Goal: Task Accomplishment & Management: Use online tool/utility

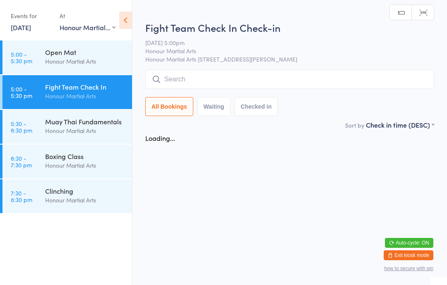
select select "2"
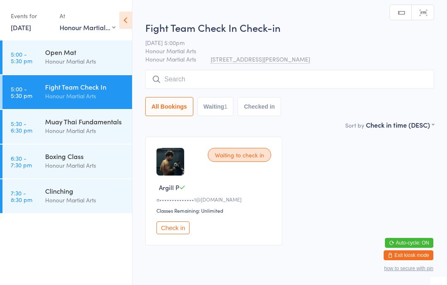
click at [172, 235] on button "Check in" at bounding box center [172, 228] width 33 height 13
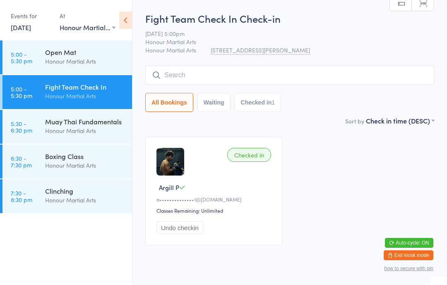
click at [272, 76] on input "search" at bounding box center [289, 75] width 289 height 19
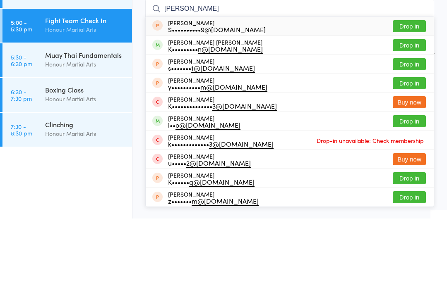
type input "[PERSON_NAME]"
click at [410, 106] on button "Drop in" at bounding box center [409, 112] width 33 height 12
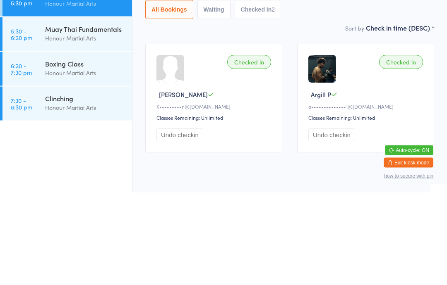
click at [96, 117] on div "Muay Thai Fundamentals" at bounding box center [85, 121] width 80 height 9
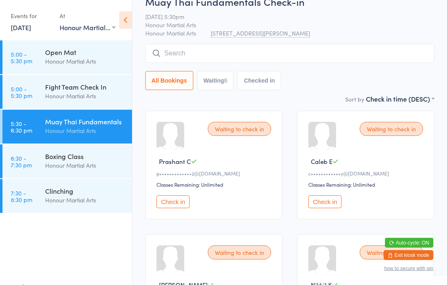
click at [182, 209] on button "Check in" at bounding box center [172, 202] width 33 height 13
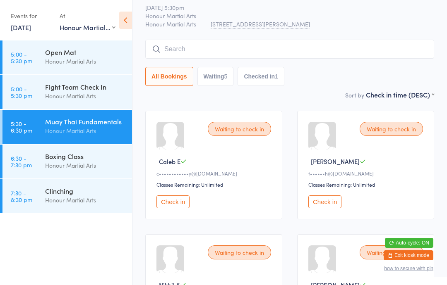
click at [307, 55] on input "search" at bounding box center [289, 49] width 289 height 19
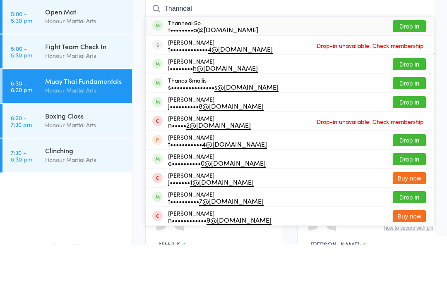
type input "Thanneal"
click at [401, 61] on button "Drop in" at bounding box center [409, 67] width 33 height 12
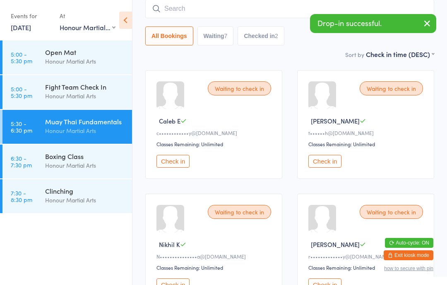
click at [193, 8] on input "search" at bounding box center [289, 8] width 289 height 19
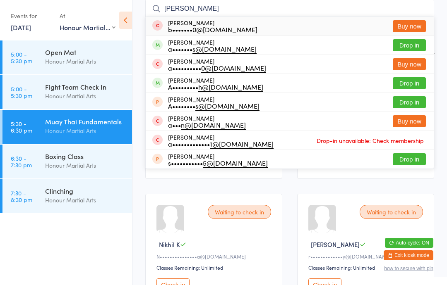
type input "[PERSON_NAME]"
click at [403, 83] on button "Drop in" at bounding box center [409, 83] width 33 height 12
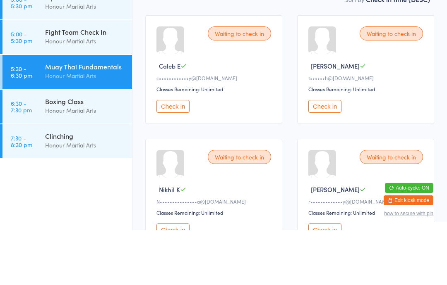
click at [104, 117] on div "Muay Thai Fundamentals" at bounding box center [85, 121] width 80 height 9
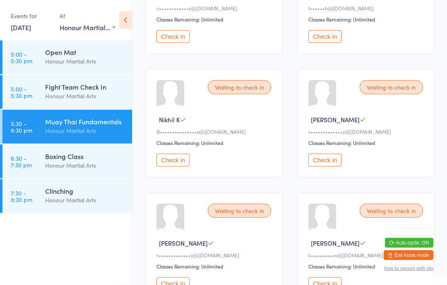
scroll to position [192, 0]
click at [330, 165] on button "Check in" at bounding box center [324, 159] width 33 height 13
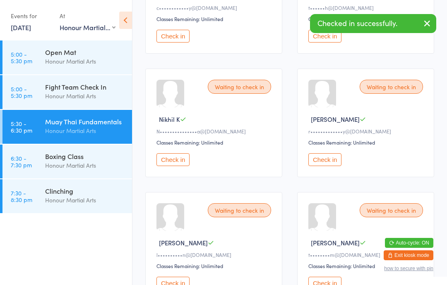
click at [328, 166] on button "Check in" at bounding box center [324, 159] width 33 height 13
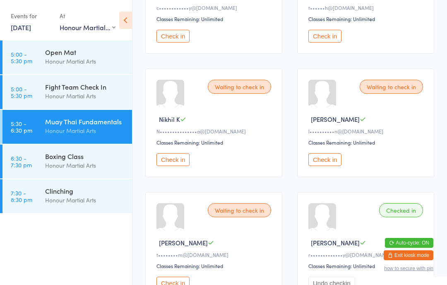
scroll to position [0, 0]
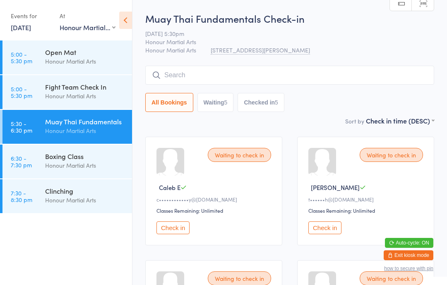
click at [261, 73] on input "search" at bounding box center [289, 75] width 289 height 19
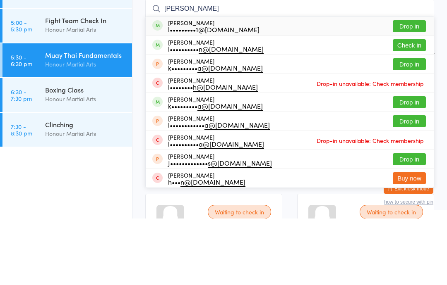
type input "[PERSON_NAME]"
click at [409, 87] on button "Drop in" at bounding box center [409, 93] width 33 height 12
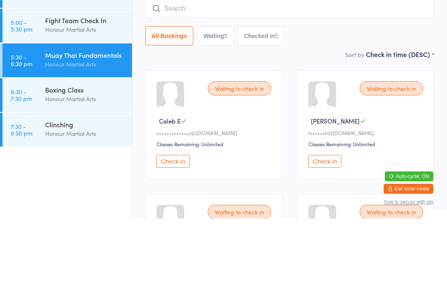
scroll to position [67, 0]
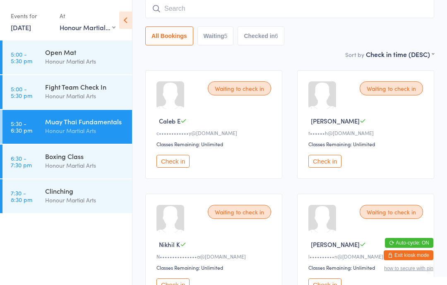
click at [304, 16] on input "search" at bounding box center [289, 8] width 289 height 19
click at [278, 12] on input "search" at bounding box center [289, 8] width 289 height 19
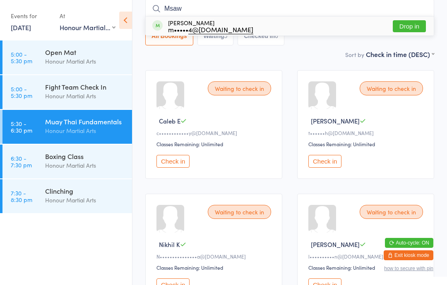
type input "Msaw"
click at [409, 25] on button "Drop in" at bounding box center [409, 26] width 33 height 12
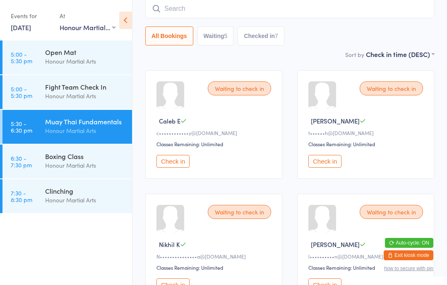
click at [43, 171] on link "6:30 - 7:30 pm Boxing Class Honour Martial Arts" at bounding box center [66, 162] width 129 height 34
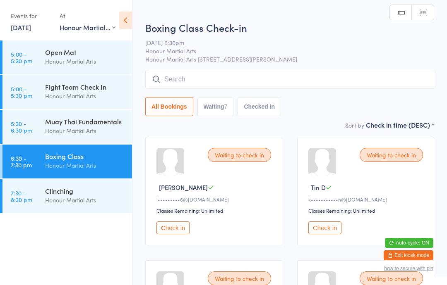
click at [221, 80] on input "search" at bounding box center [289, 79] width 289 height 19
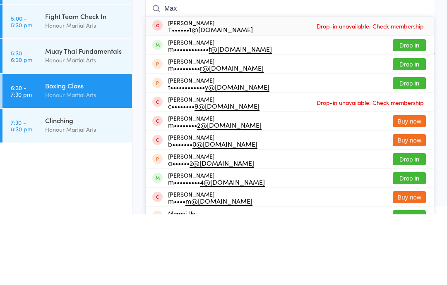
type input "Max"
click at [405, 110] on button "Drop in" at bounding box center [409, 116] width 33 height 12
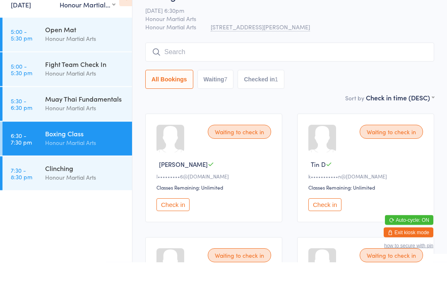
click at [63, 117] on div "Muay Thai Fundamentals" at bounding box center [85, 121] width 80 height 9
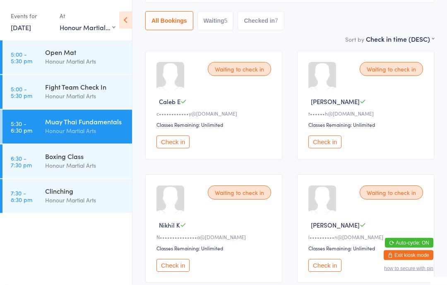
scroll to position [87, 0]
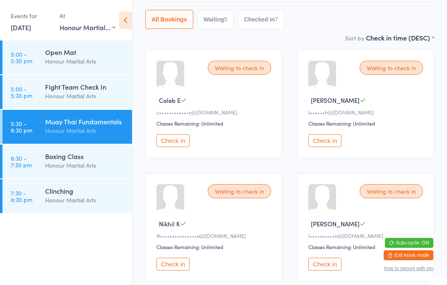
click at [169, 271] on button "Check in" at bounding box center [172, 264] width 33 height 13
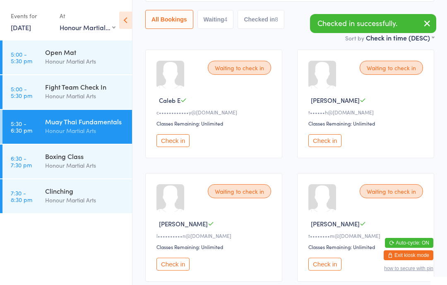
click at [55, 161] on div "Boxing Class" at bounding box center [85, 156] width 80 height 9
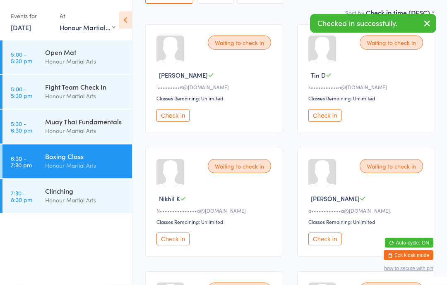
scroll to position [113, 0]
click at [170, 242] on button "Check in" at bounding box center [172, 239] width 33 height 13
click at [65, 127] on div "Honour Martial Arts" at bounding box center [85, 131] width 80 height 10
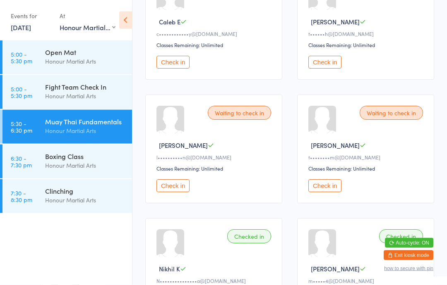
scroll to position [166, 0]
click at [322, 192] on button "Check in" at bounding box center [324, 186] width 33 height 13
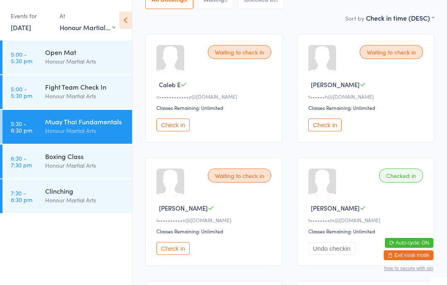
scroll to position [0, 0]
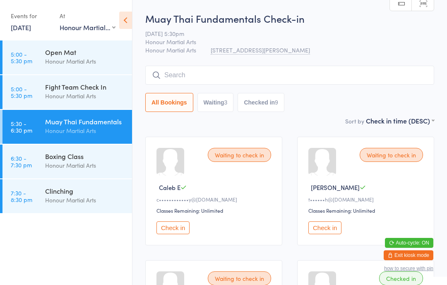
click at [278, 71] on input "search" at bounding box center [289, 75] width 289 height 19
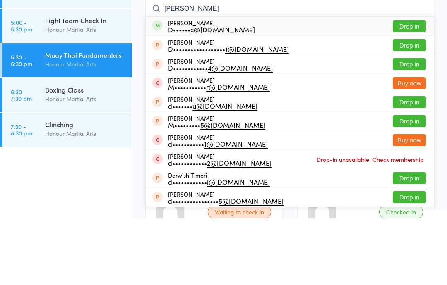
type input "[PERSON_NAME]"
click at [413, 87] on button "Drop in" at bounding box center [409, 93] width 33 height 12
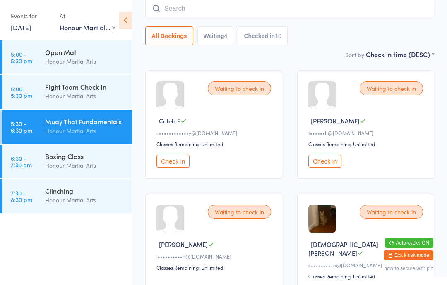
click at [29, 156] on time "6:30 - 7:30 pm" at bounding box center [21, 161] width 21 height 13
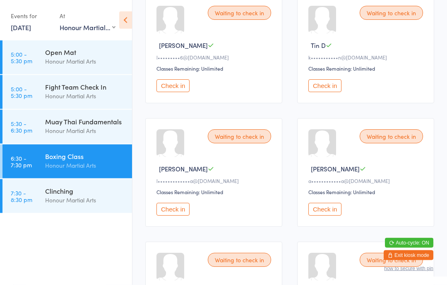
scroll to position [142, 0]
click at [173, 215] on button "Check in" at bounding box center [172, 209] width 33 height 13
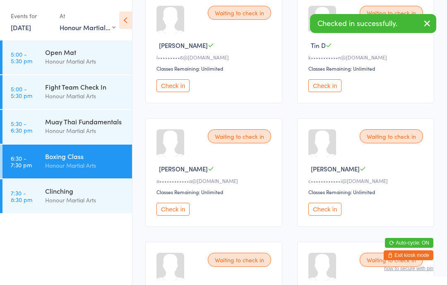
click at [24, 190] on time "7:30 - 8:30 pm" at bounding box center [22, 196] width 22 height 13
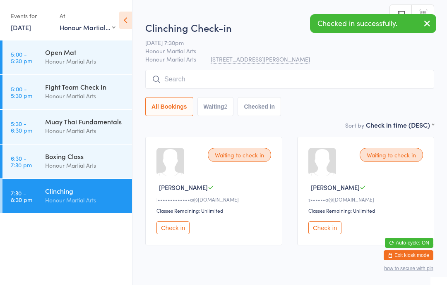
click at [176, 228] on button "Check in" at bounding box center [172, 228] width 33 height 13
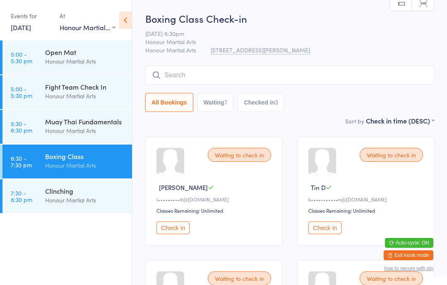
click at [319, 226] on button "Check in" at bounding box center [324, 228] width 33 height 13
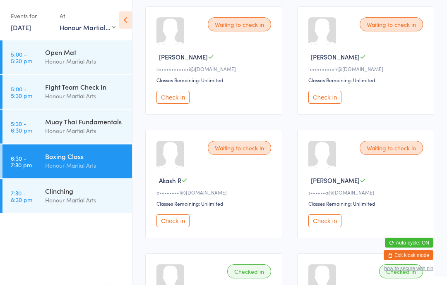
scroll to position [261, 0]
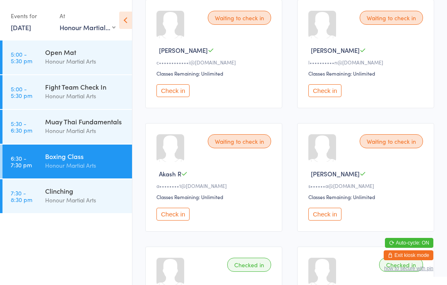
click at [185, 221] on button "Check in" at bounding box center [172, 214] width 33 height 13
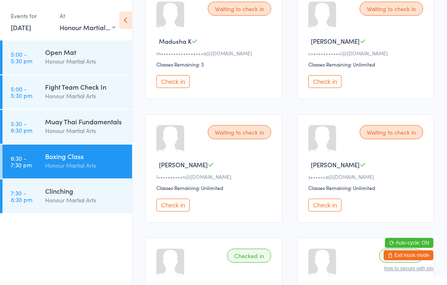
scroll to position [268, 0]
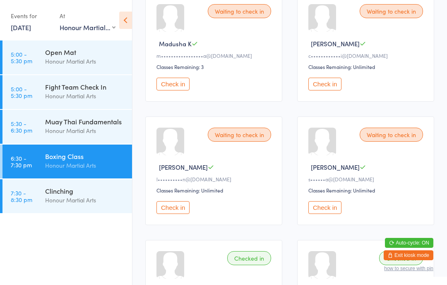
click at [172, 91] on button "Check in" at bounding box center [172, 84] width 33 height 13
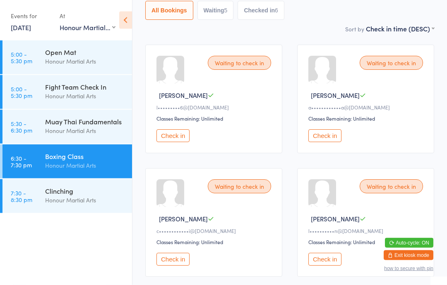
scroll to position [0, 0]
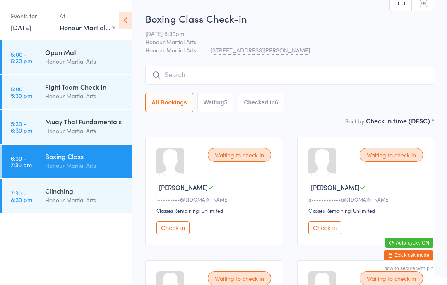
click at [386, 152] on div "Waiting to check in" at bounding box center [391, 155] width 63 height 14
click at [330, 233] on button "Check in" at bounding box center [324, 228] width 33 height 13
click at [318, 80] on input "search" at bounding box center [289, 75] width 289 height 19
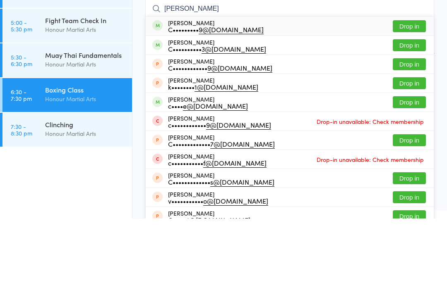
type input "[PERSON_NAME]"
click at [413, 87] on button "Drop in" at bounding box center [409, 93] width 33 height 12
